Goal: Obtain resource: Obtain resource

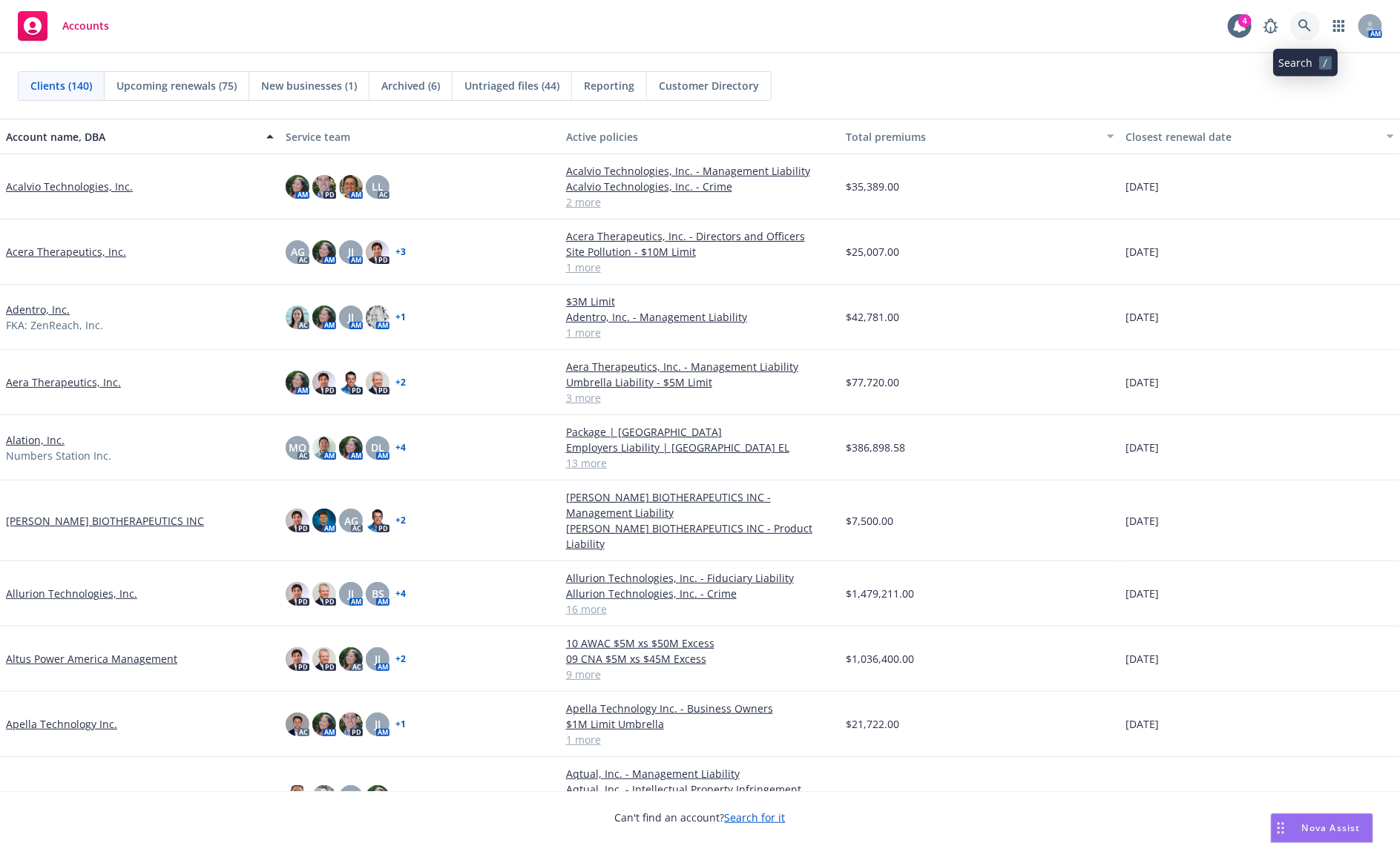
click at [1291, 26] on link at bounding box center [1305, 25] width 29 height 29
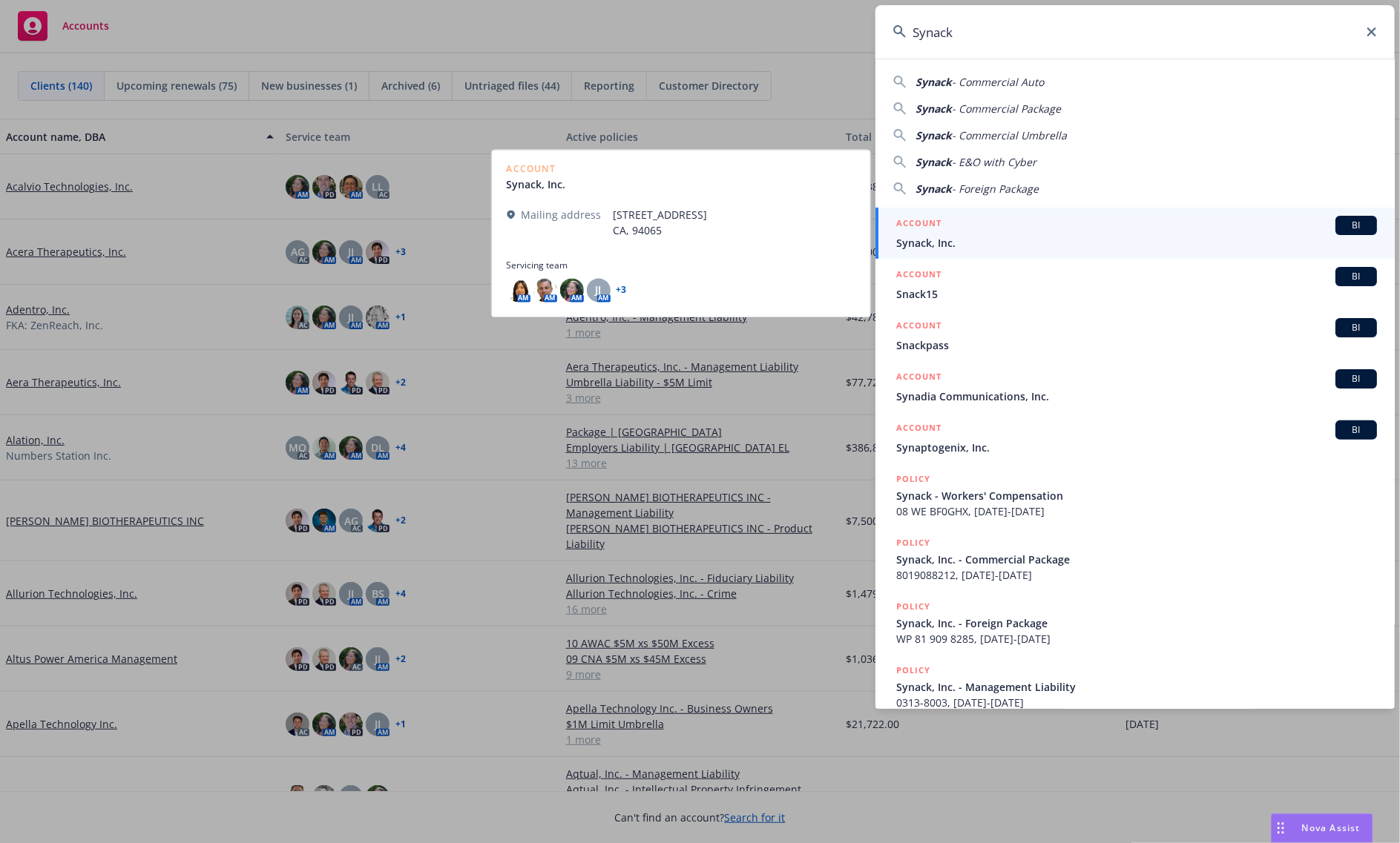
type input "Synack"
click at [1005, 246] on span "Synack, Inc." at bounding box center [1137, 243] width 480 height 16
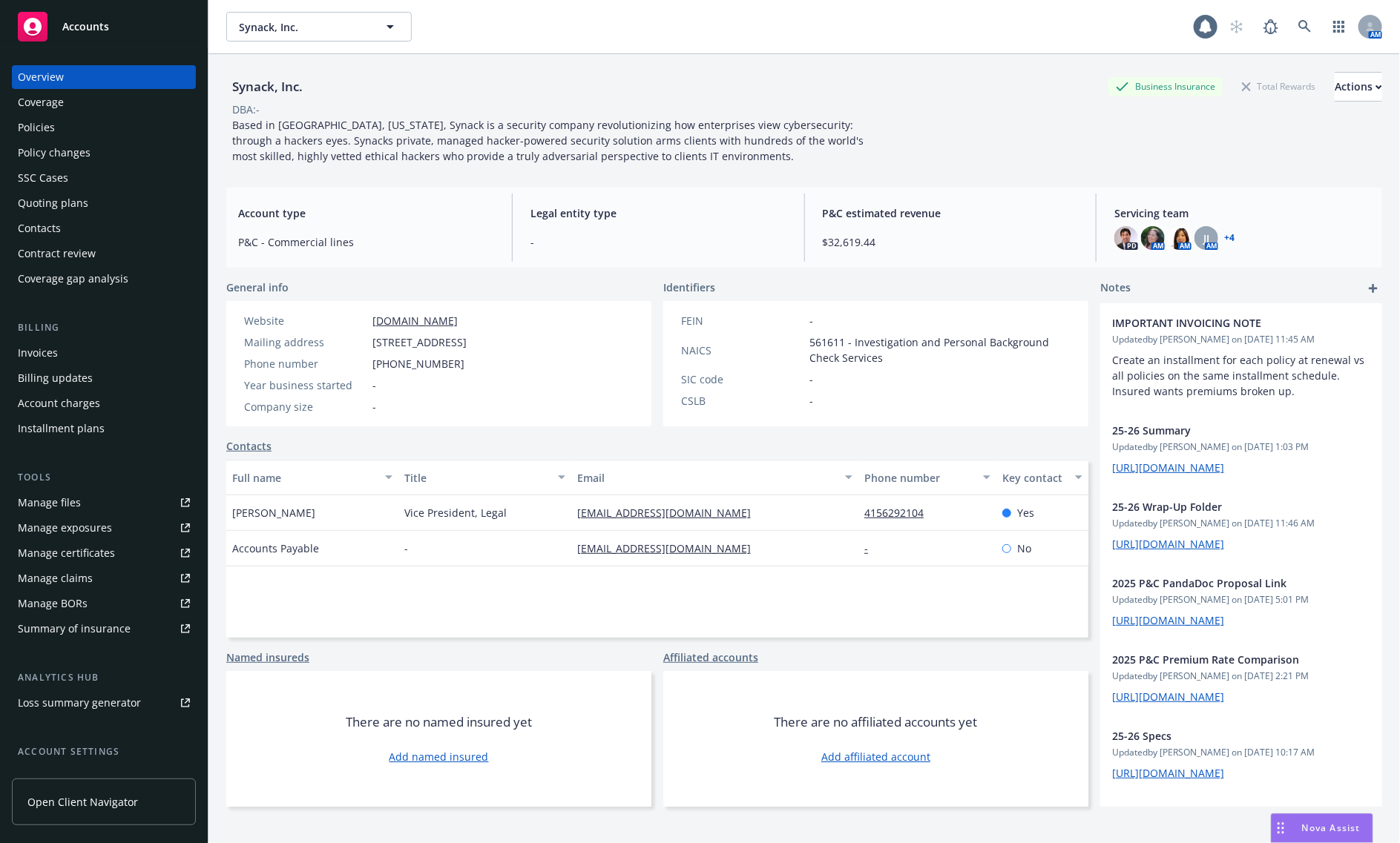
click at [38, 341] on div "Invoices" at bounding box center [37, 353] width 40 height 24
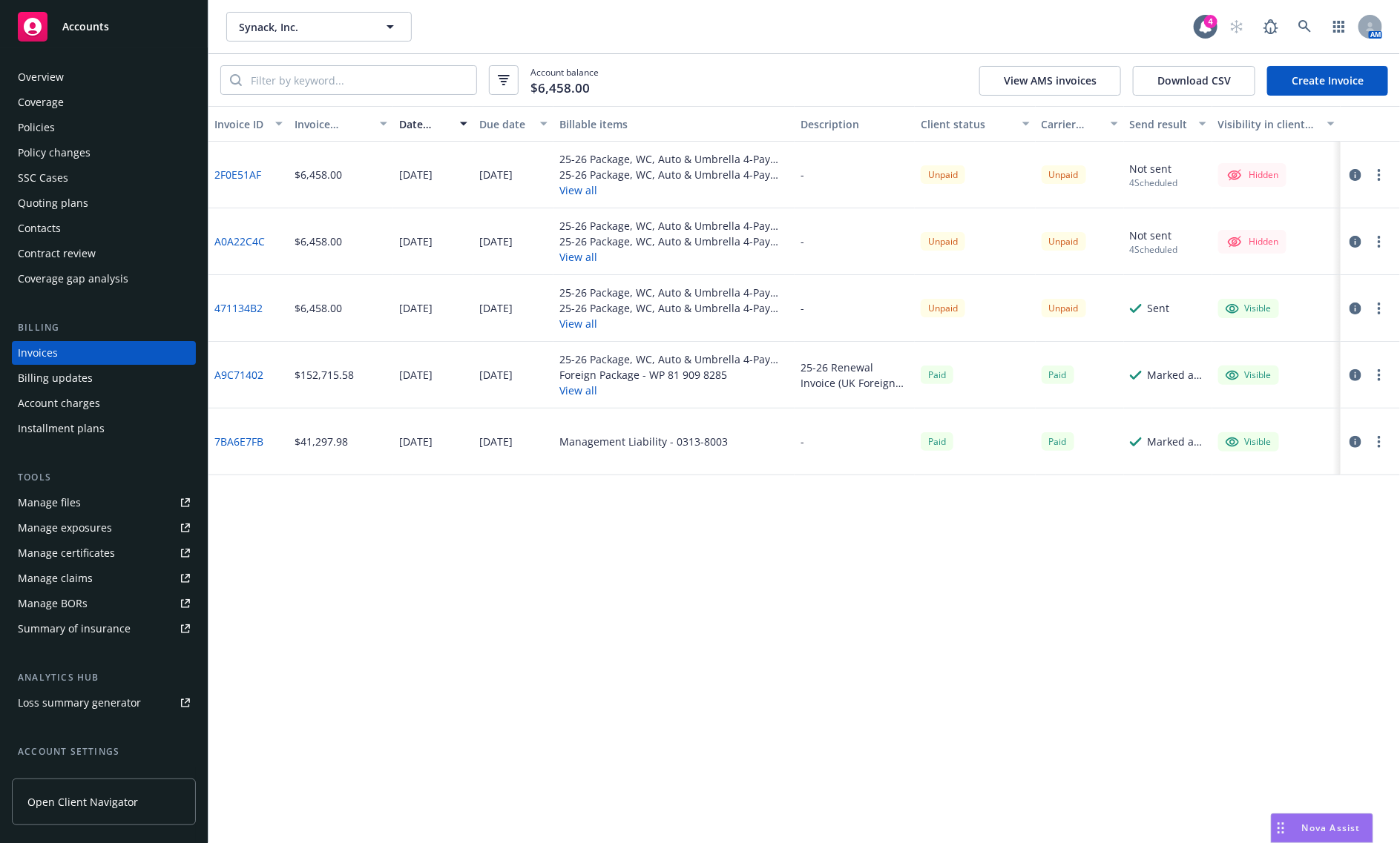
click at [545, 579] on div "Invoice ID Invoice amount Date issued Due date Billable items Description Clien…" at bounding box center [804, 475] width 1192 height 737
click at [722, 660] on div "Invoice ID Invoice amount Date issued Due date Billable items Description Clien…" at bounding box center [804, 475] width 1192 height 737
click at [153, 13] on div "Accounts" at bounding box center [103, 26] width 172 height 29
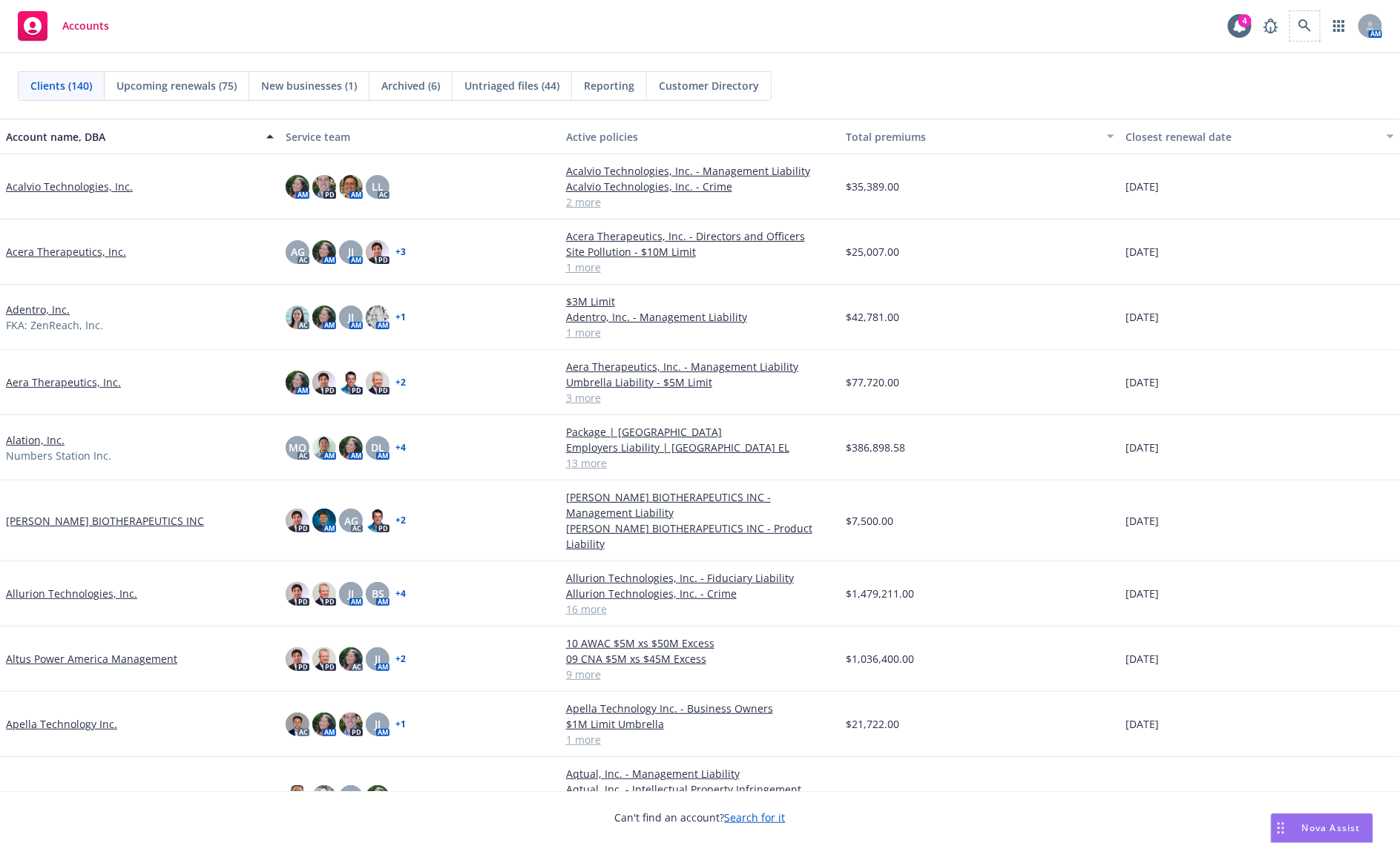
click at [1291, 25] on span at bounding box center [1305, 25] width 29 height 29
click at [1299, 28] on icon at bounding box center [1305, 25] width 13 height 13
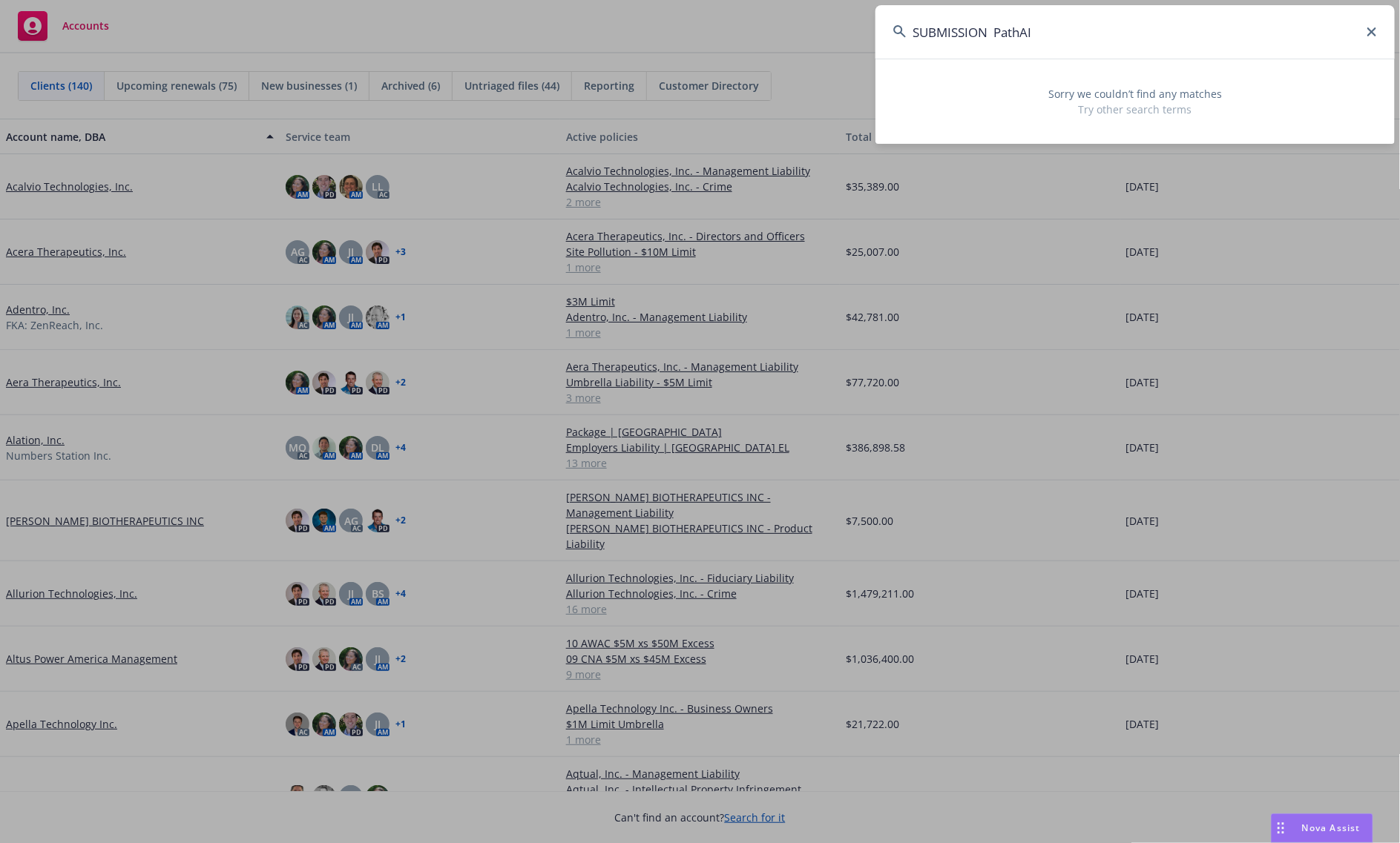
drag, startPoint x: 995, startPoint y: 32, endPoint x: 895, endPoint y: 33, distance: 100.0
click at [895, 33] on div "SUBMISSION PathAI" at bounding box center [1134, 32] width 519 height 53
type input "PathAI"
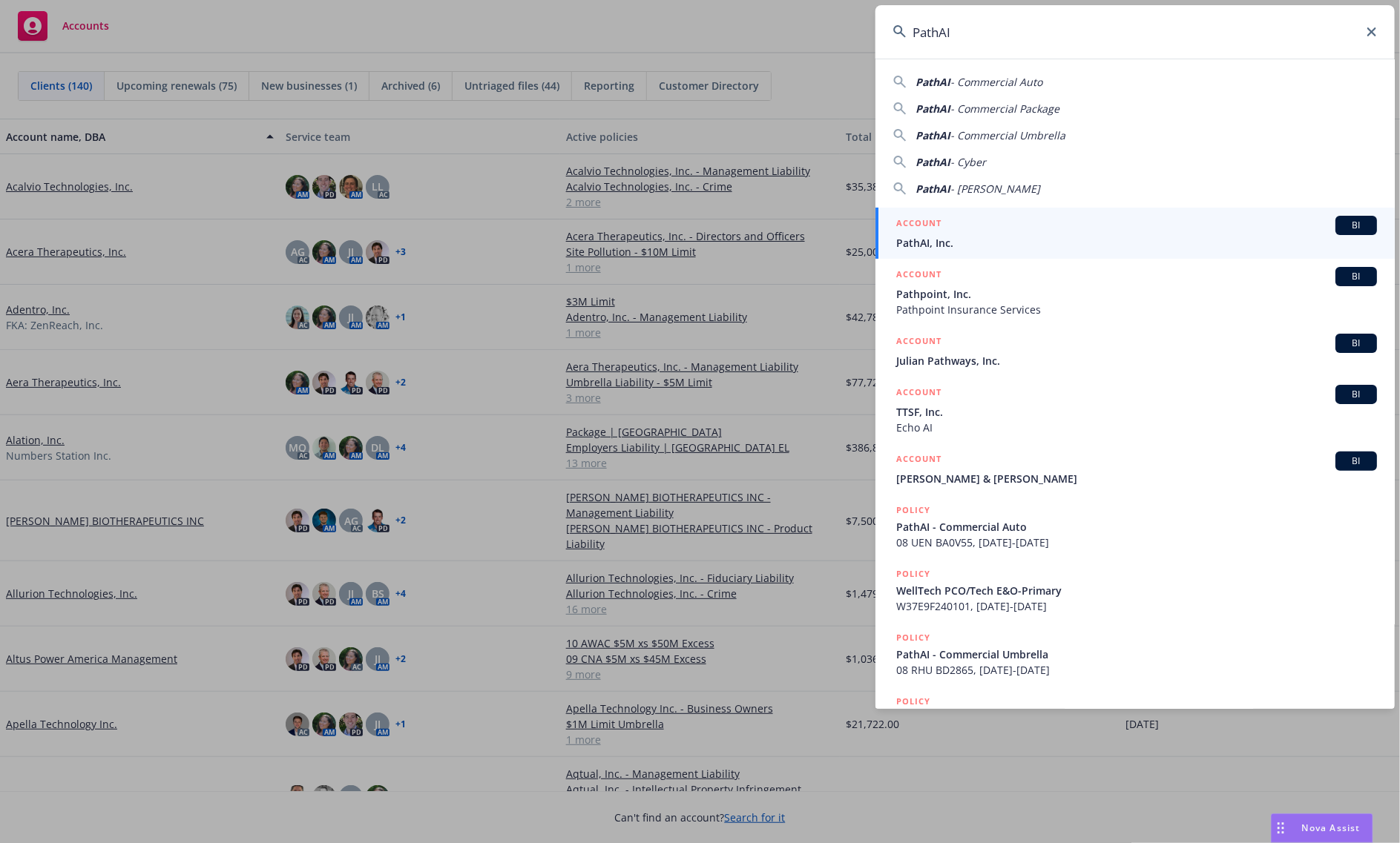
click at [948, 235] on div "ACCOUNT BI PathAI, Inc." at bounding box center [1137, 233] width 480 height 35
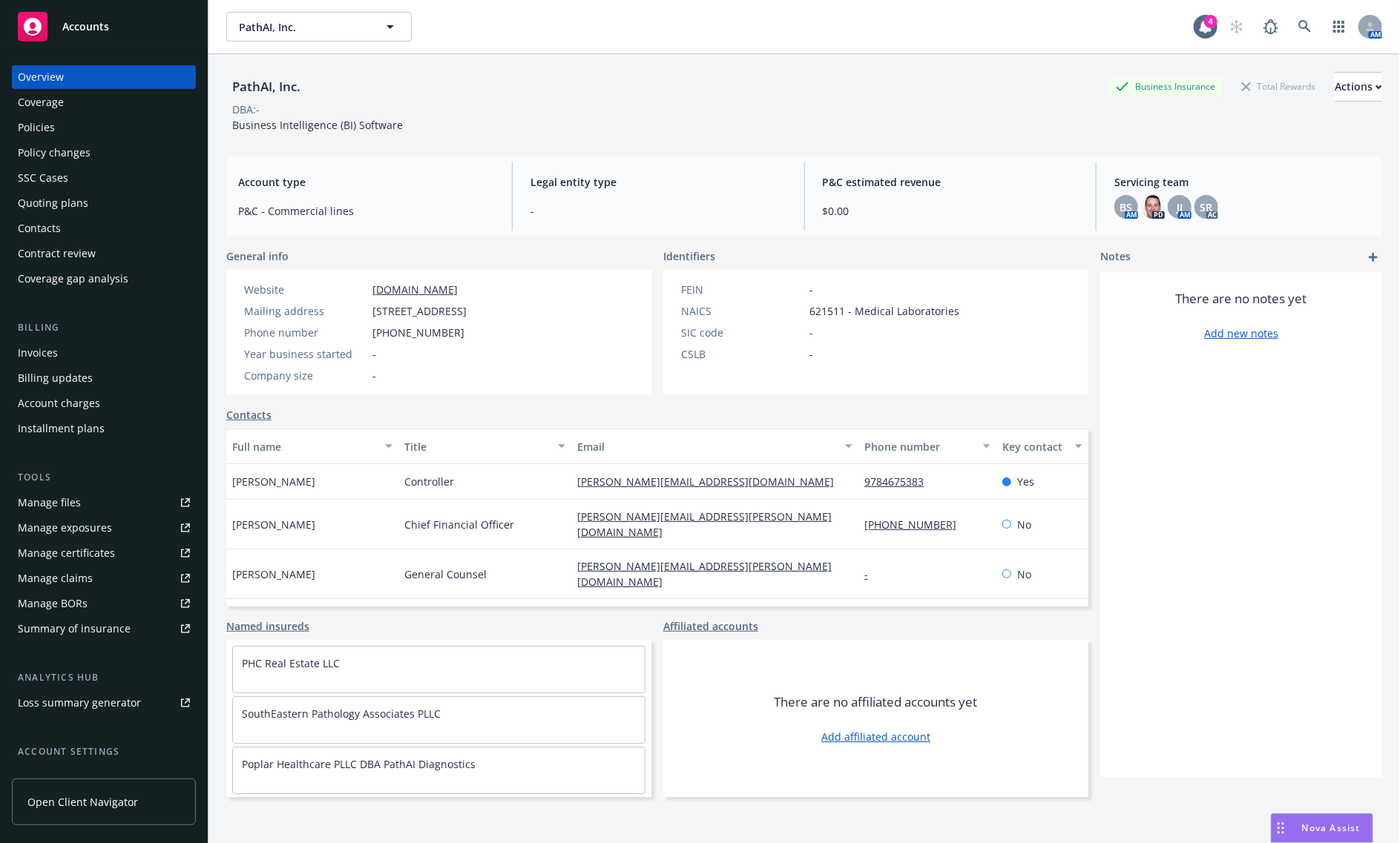
click at [47, 139] on div "Policies" at bounding box center [36, 128] width 37 height 24
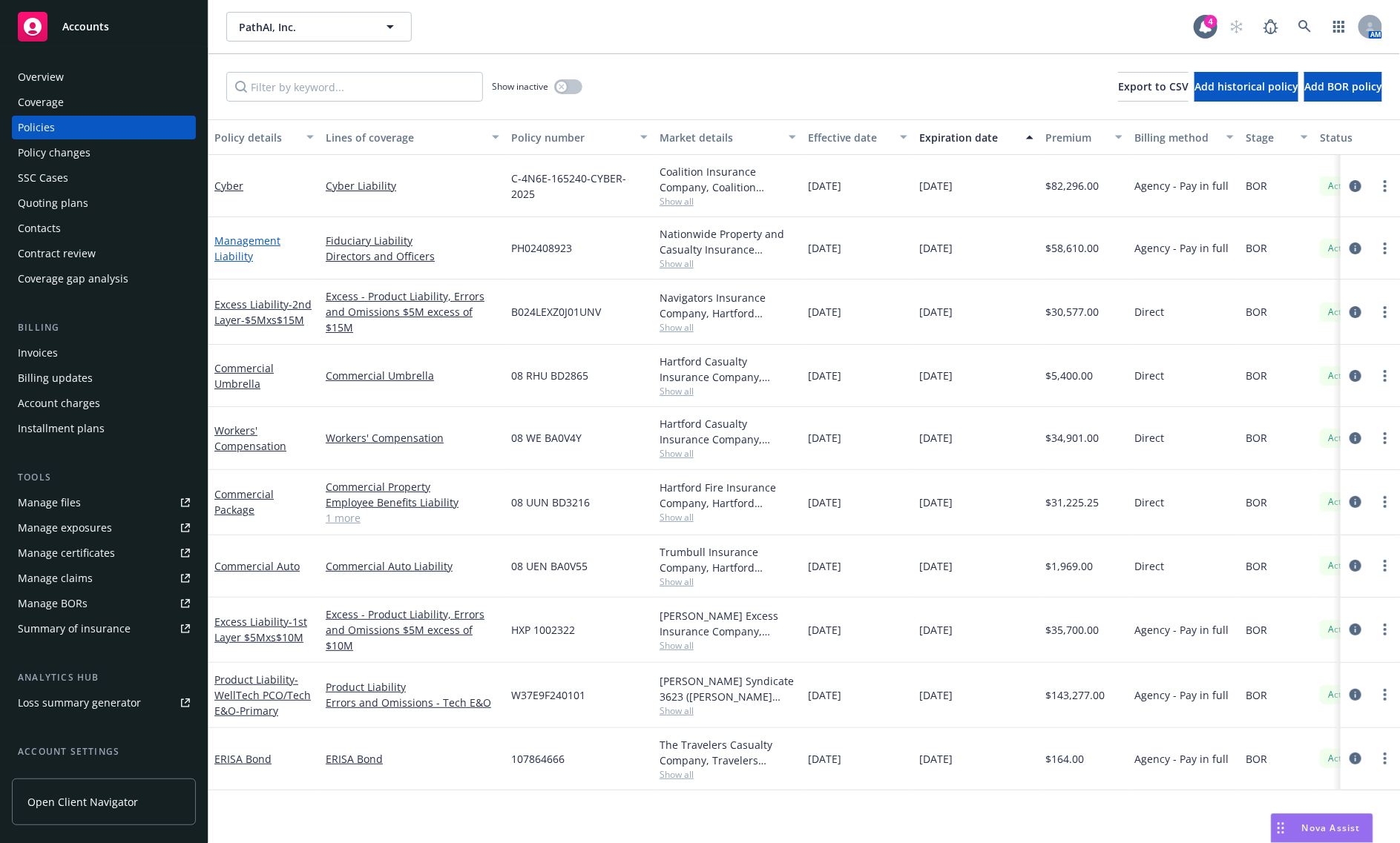
click at [258, 237] on link "Management Liability" at bounding box center [247, 248] width 66 height 29
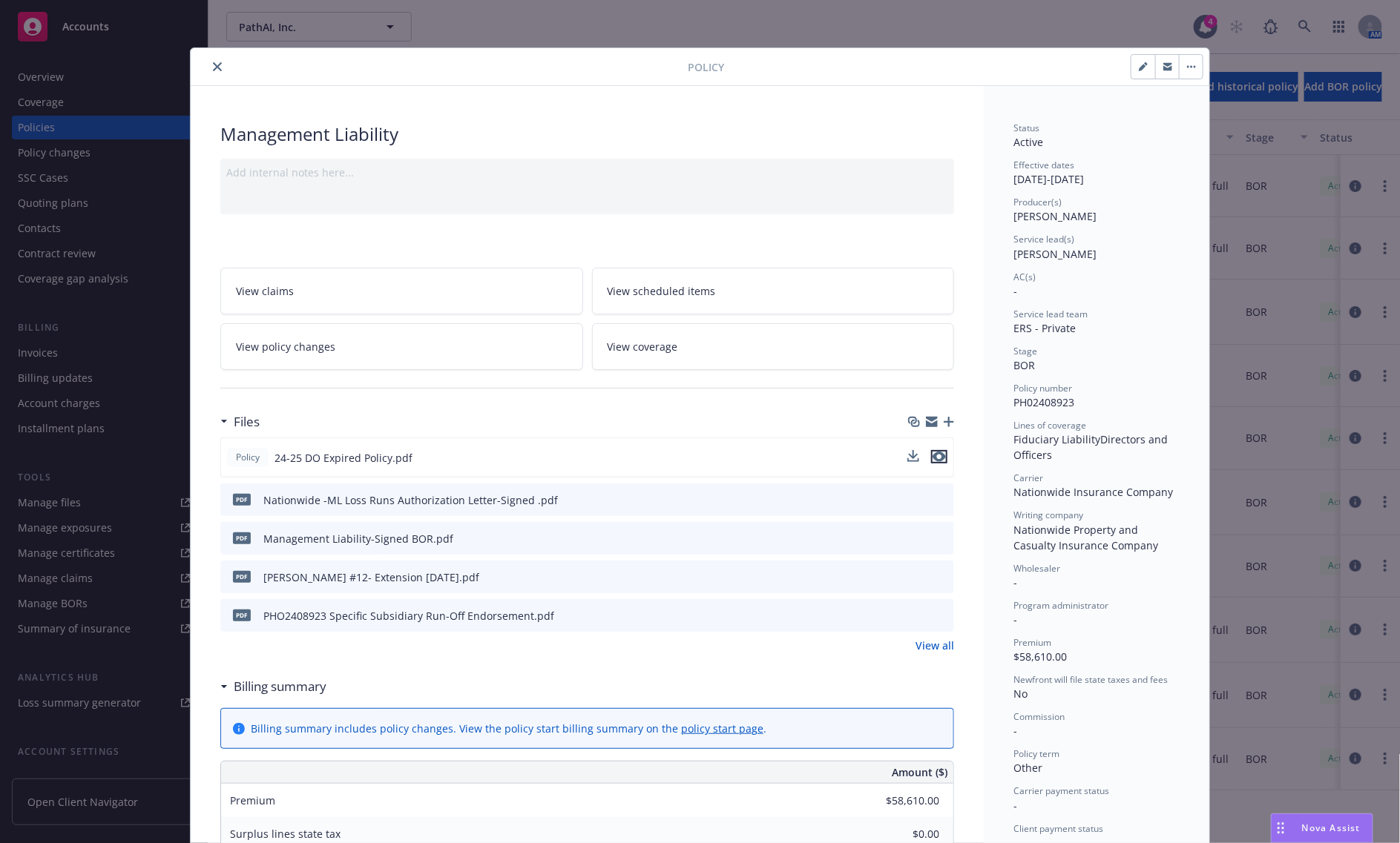
click at [932, 454] on icon "preview file" at bounding box center [939, 456] width 13 height 10
click at [925, 647] on link "View all" at bounding box center [935, 646] width 39 height 16
